Goal: Task Accomplishment & Management: Use online tool/utility

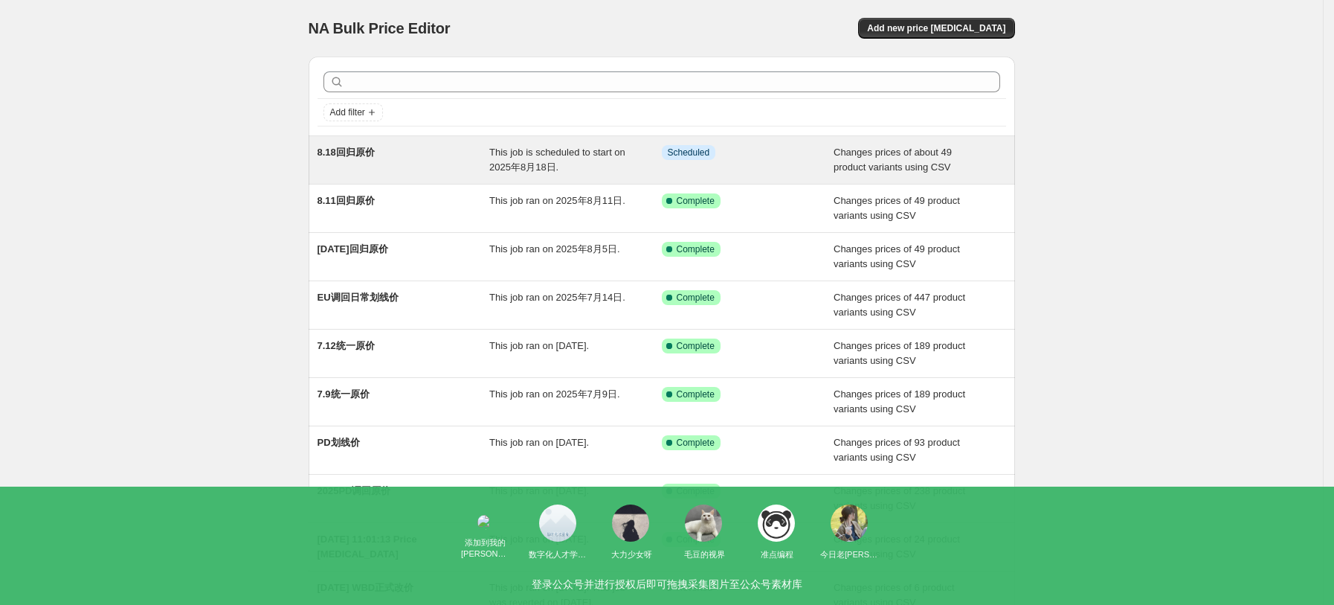
click at [714, 149] on span "Info Scheduled" at bounding box center [689, 152] width 54 height 15
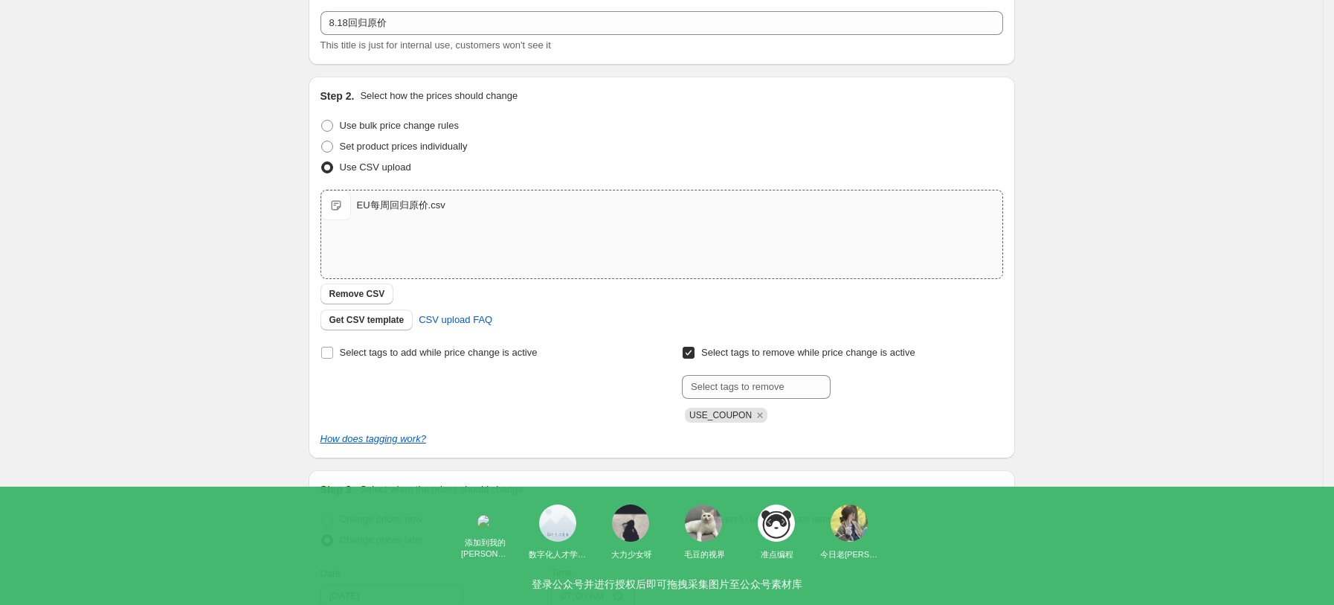
scroll to position [198, 0]
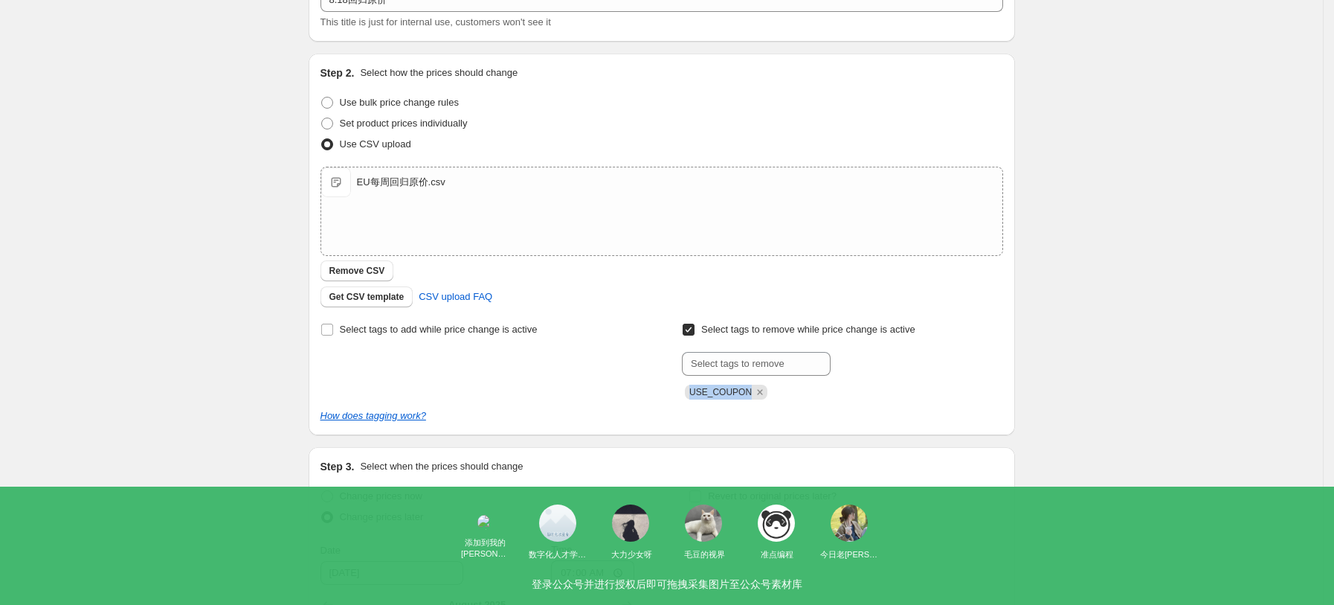
drag, startPoint x: 750, startPoint y: 392, endPoint x: 682, endPoint y: 389, distance: 68.5
click at [682, 389] on div "Select tags to add while price change is active Select tags to remove while pri…" at bounding box center [662, 359] width 683 height 80
copy span "USE_COUPON"
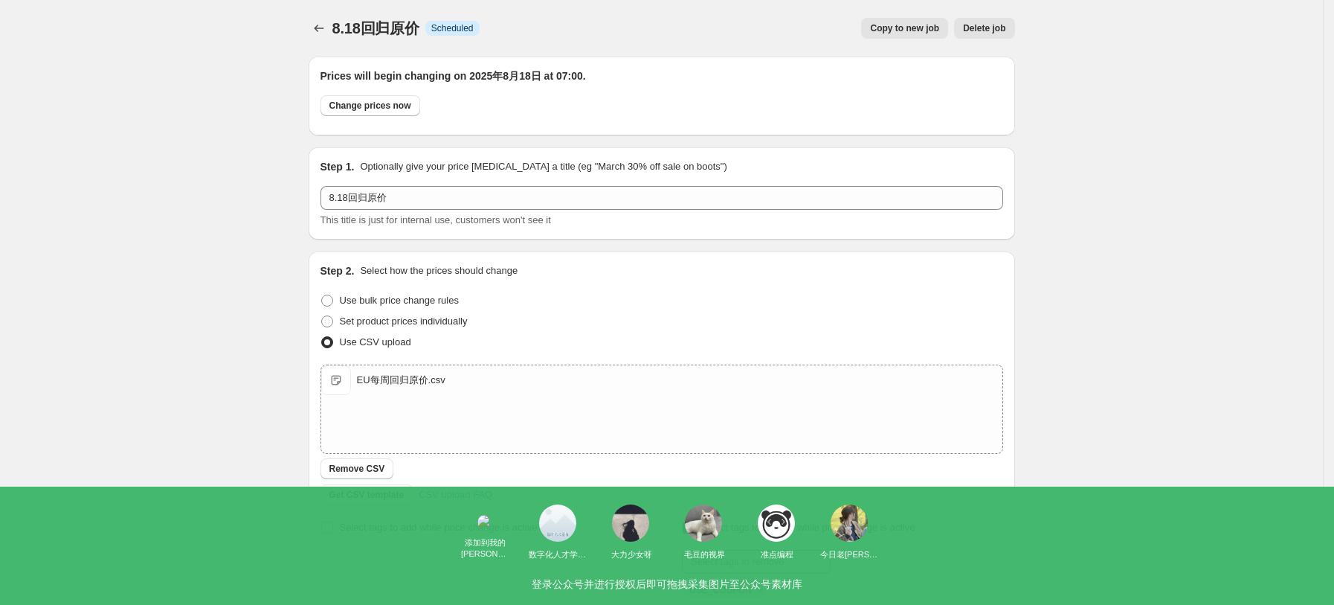
scroll to position [198, 0]
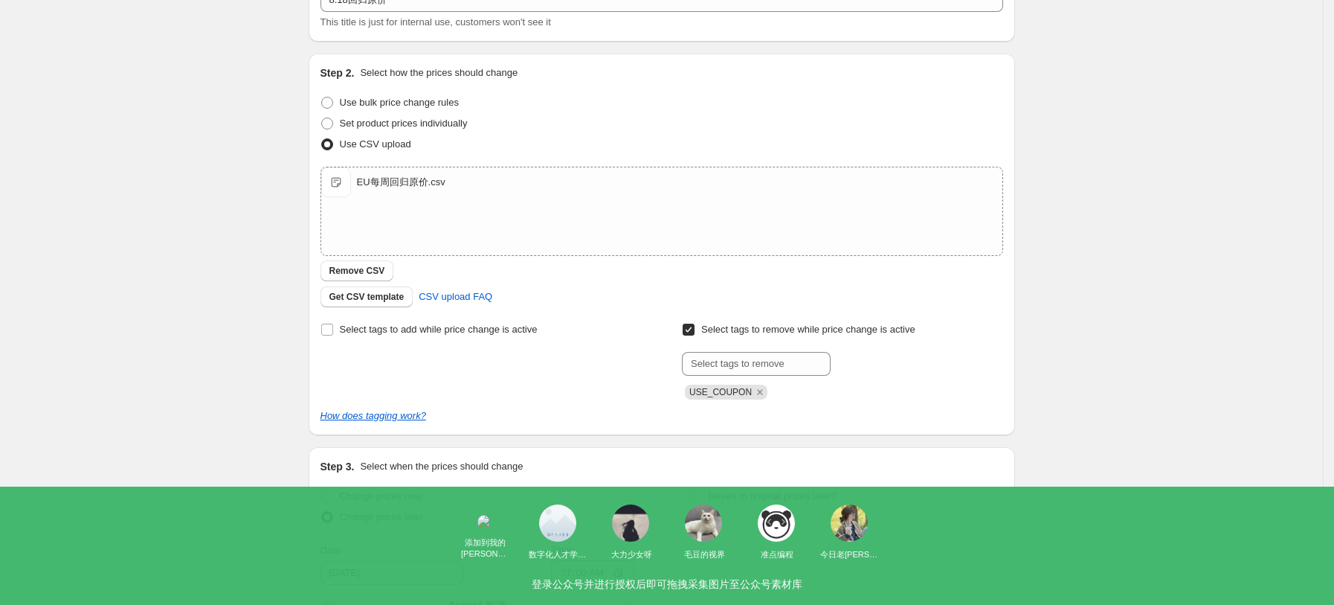
click at [1063, 178] on div "8.18回归原价. This page is ready 8.18回归原价 Info Scheduled Copy to new job Delete job…" at bounding box center [661, 373] width 1323 height 1142
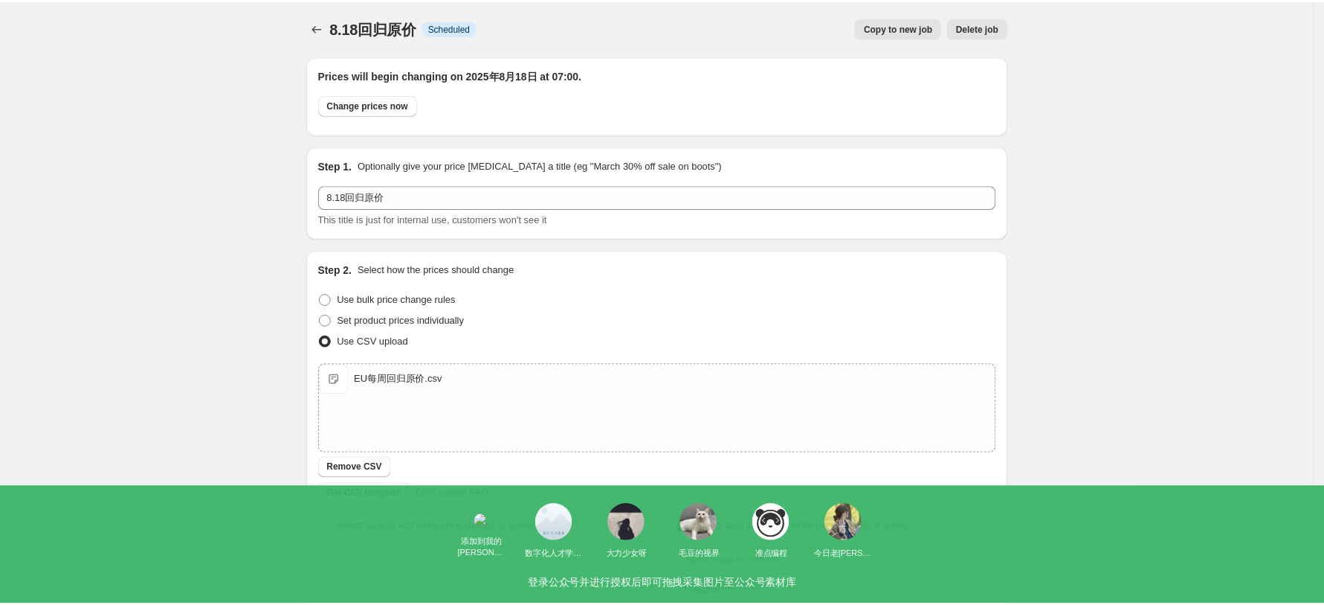
scroll to position [0, 0]
